Goal: Task Accomplishment & Management: Manage account settings

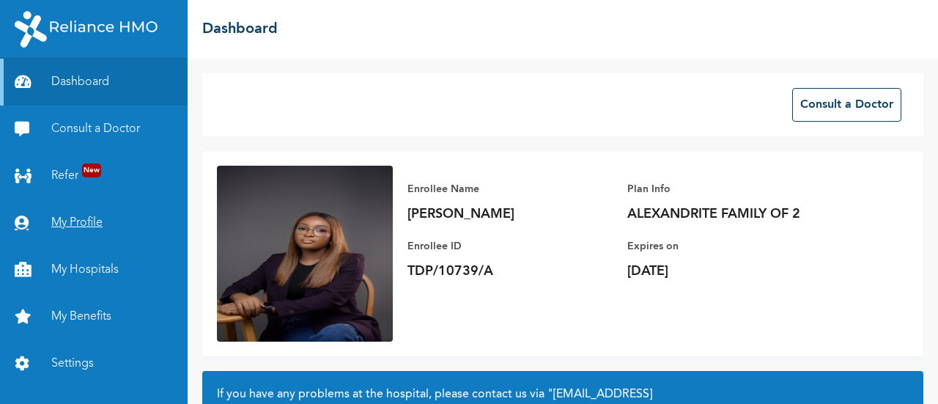
click at [79, 221] on link "My Profile" at bounding box center [94, 222] width 188 height 47
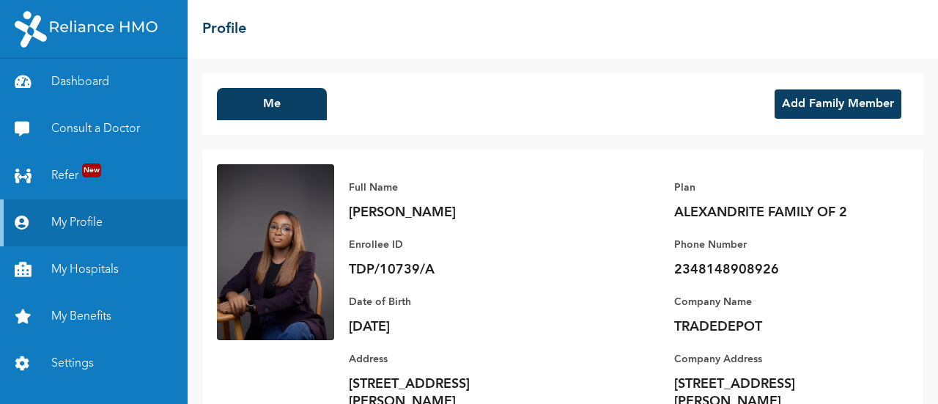
click at [823, 114] on button "Add Family Member" at bounding box center [837, 103] width 127 height 29
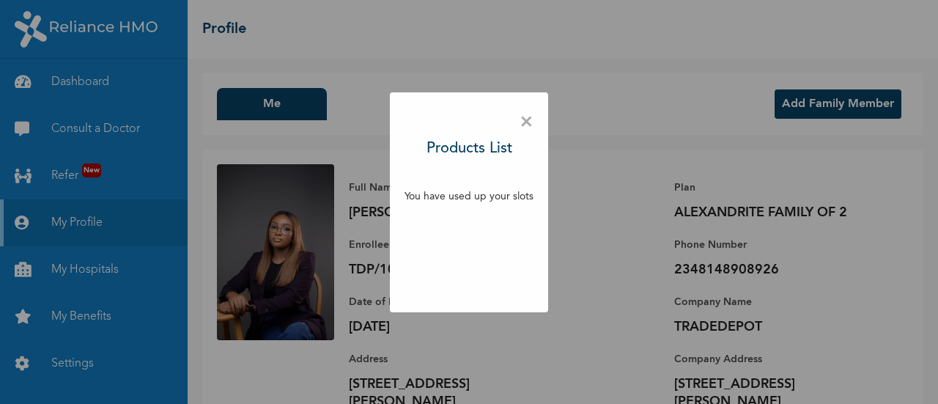
click at [547, 116] on div "× Products List You have used up your slots" at bounding box center [469, 202] width 938 height 404
click at [524, 116] on span "×" at bounding box center [526, 122] width 14 height 31
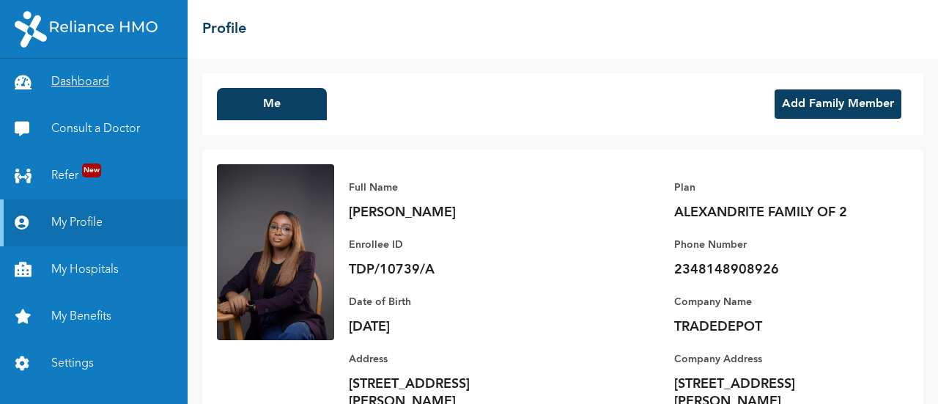
click at [100, 81] on link "Dashboard" at bounding box center [94, 82] width 188 height 47
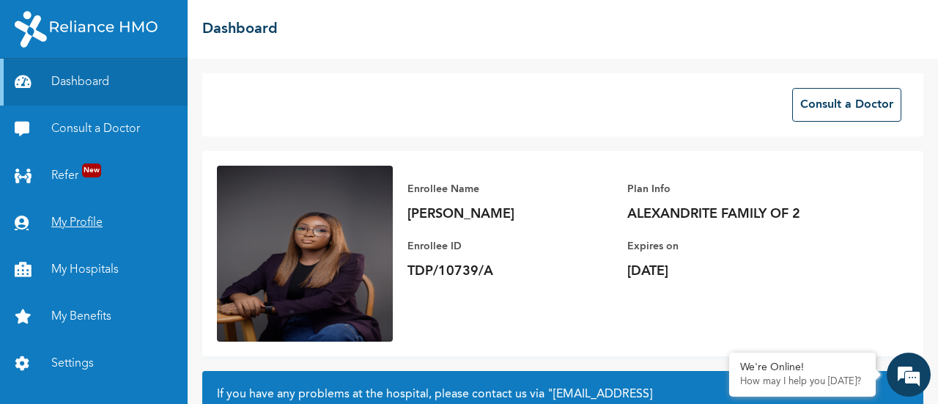
click at [72, 216] on link "My Profile" at bounding box center [94, 222] width 188 height 47
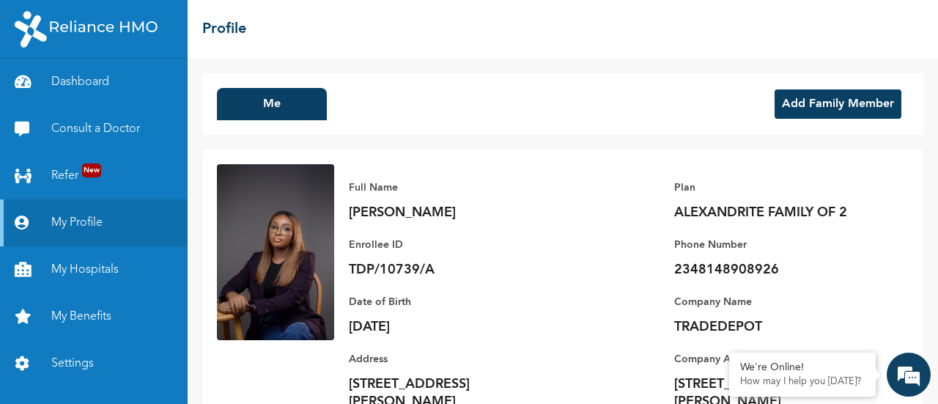
click at [814, 101] on button "Add Family Member" at bounding box center [837, 103] width 127 height 29
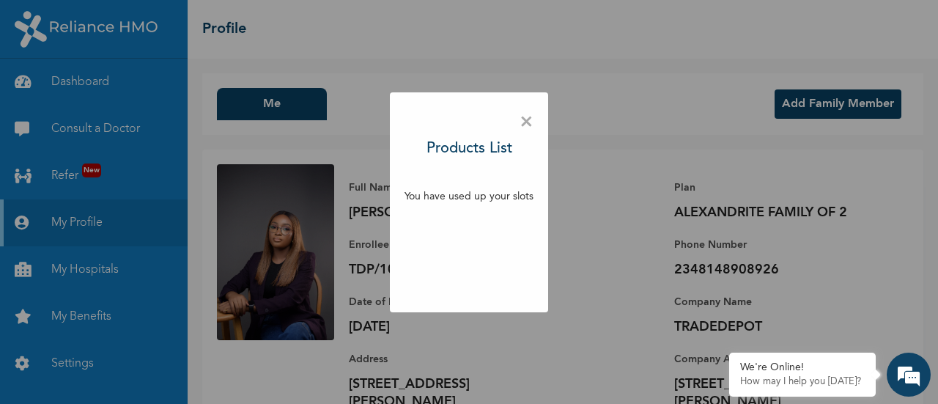
click at [530, 128] on span "×" at bounding box center [526, 122] width 14 height 31
